Goal: Obtain resource: Download file/media

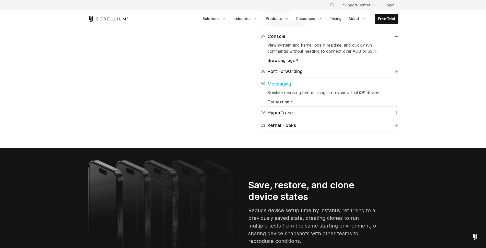
scroll to position [925, 0]
click at [285, 104] on span "Get texting" at bounding box center [279, 102] width 25 height 4
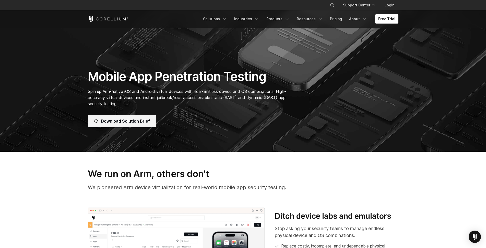
scroll to position [111, 0]
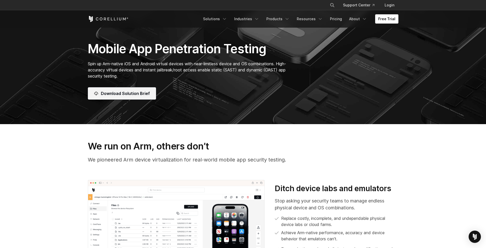
click at [135, 99] on link "Download Solution Brief" at bounding box center [122, 93] width 68 height 12
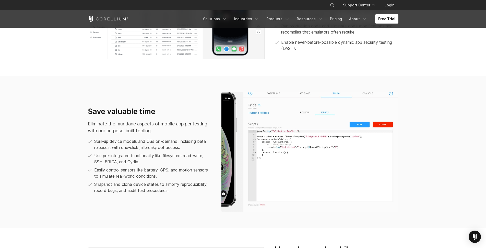
scroll to position [297, 0]
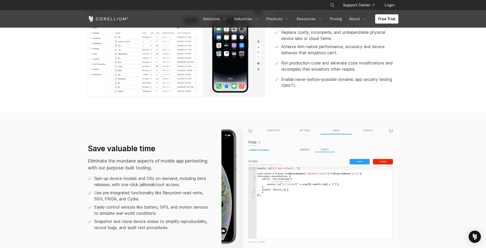
click at [183, 88] on img at bounding box center [176, 45] width 177 height 103
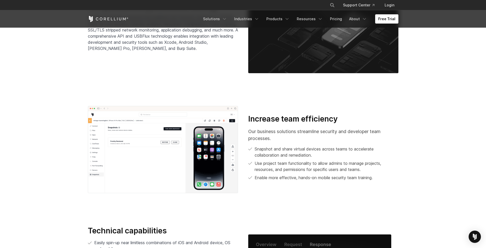
click at [276, 73] on img at bounding box center [323, 31] width 150 height 85
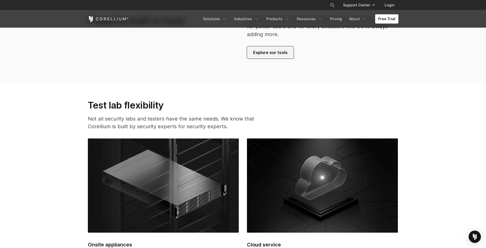
scroll to position [1225, 0]
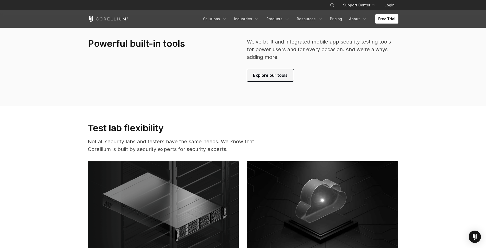
click at [268, 78] on span "Explore our tools" at bounding box center [270, 75] width 34 height 6
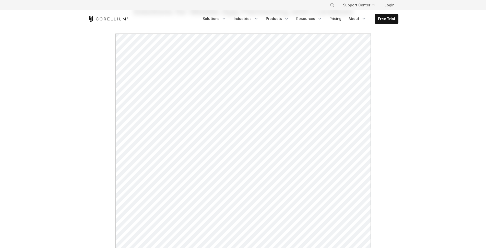
scroll to position [37, 0]
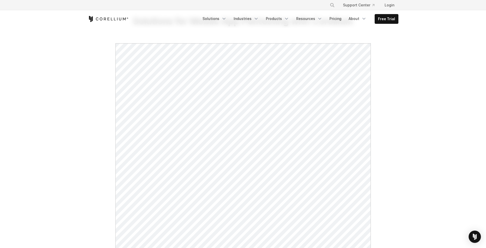
drag, startPoint x: 371, startPoint y: 116, endPoint x: 372, endPoint y: 124, distance: 8.0
click at [374, 124] on div at bounding box center [242, 209] width 267 height 332
click at [277, 16] on link "Products" at bounding box center [277, 18] width 29 height 9
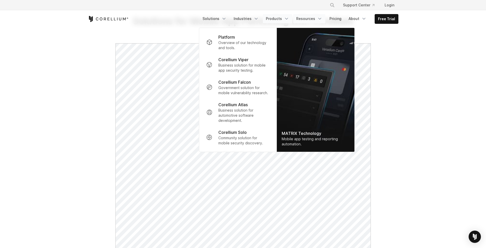
click at [303, 17] on link "Resources" at bounding box center [309, 18] width 32 height 9
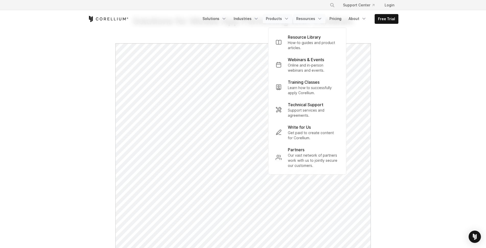
click at [287, 20] on icon "Navigation Menu" at bounding box center [286, 18] width 5 height 5
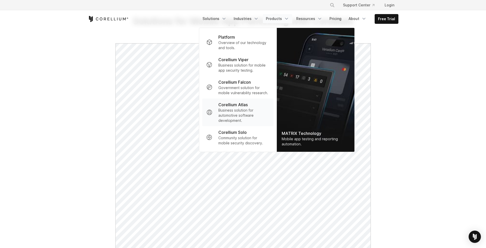
click at [248, 111] on p "Business solution for automotive software development." at bounding box center [243, 115] width 51 height 15
